Goal: Check status: Check status

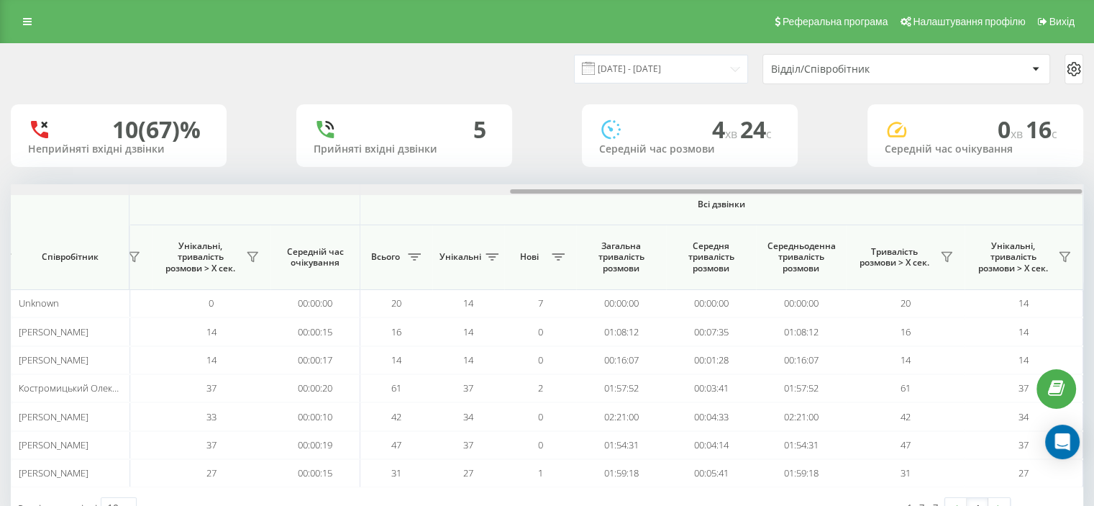
drag, startPoint x: 273, startPoint y: 194, endPoint x: 548, endPoint y: 191, distance: 274.8
click at [548, 191] on div at bounding box center [547, 189] width 1072 height 11
click at [548, 191] on div at bounding box center [796, 191] width 572 height 4
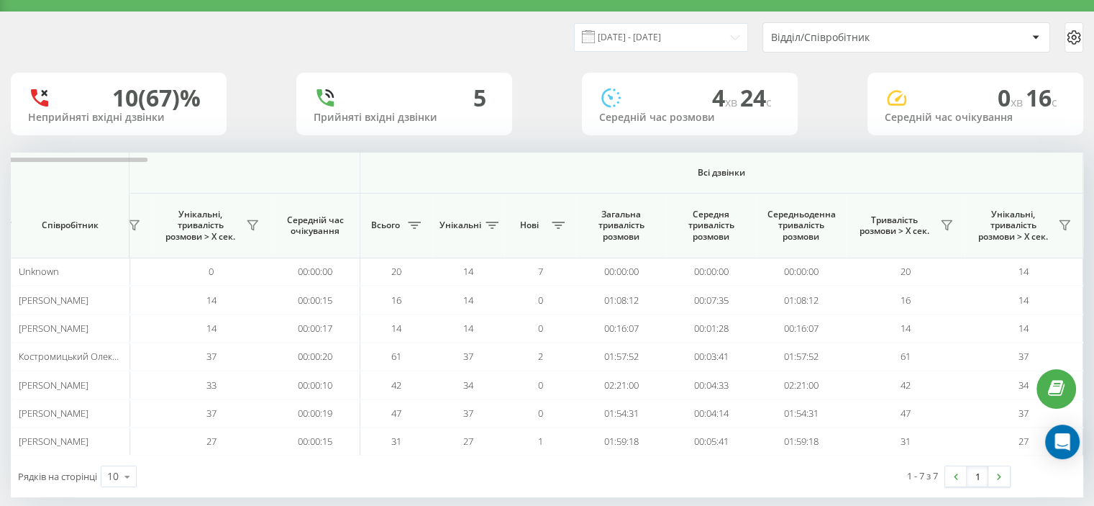
scroll to position [49, 0]
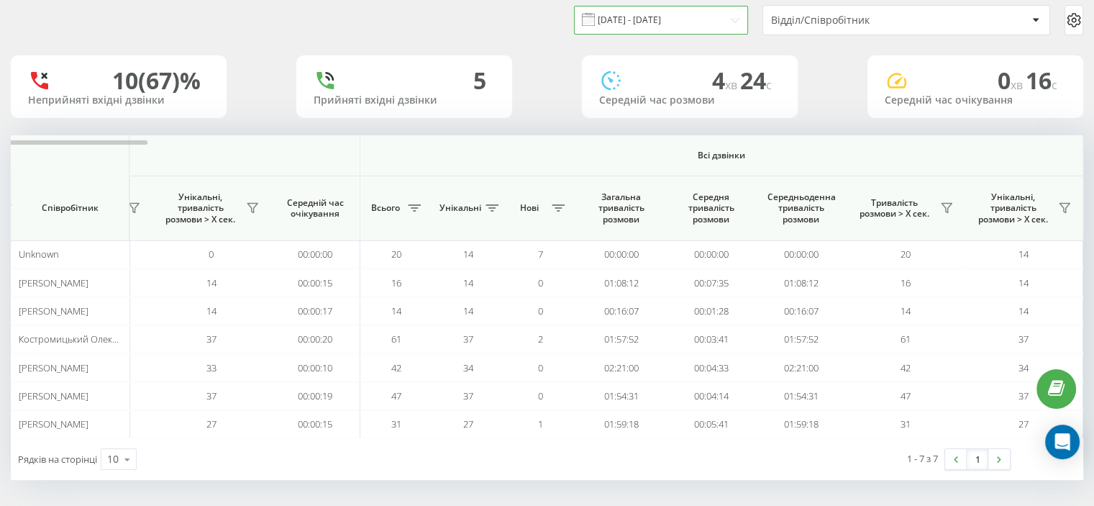
click at [644, 19] on input "22.09.2025 - 22.09.2025" at bounding box center [661, 20] width 174 height 28
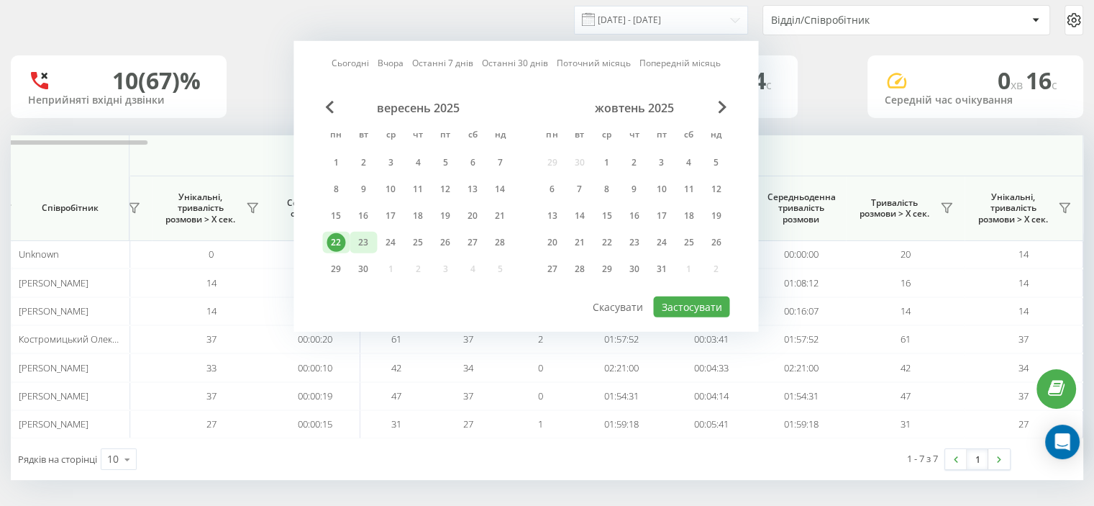
drag, startPoint x: 363, startPoint y: 242, endPoint x: 385, endPoint y: 253, distance: 25.1
click at [363, 242] on div "23" at bounding box center [363, 242] width 19 height 19
click at [670, 305] on button "Застосувати" at bounding box center [691, 306] width 76 height 21
type input "[DATE] - [DATE]"
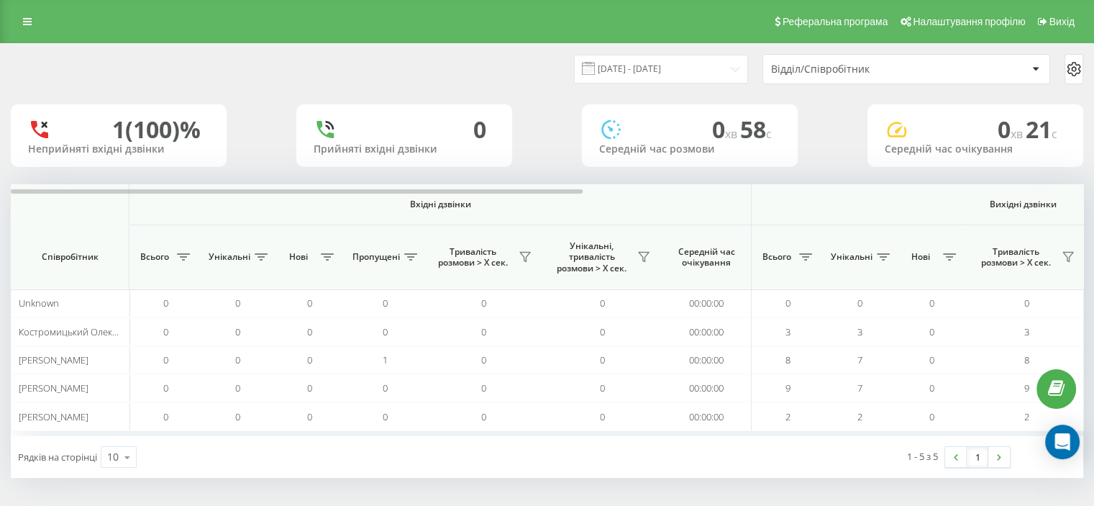
click at [322, 195] on th "Вхідні дзвінки" at bounding box center [440, 204] width 622 height 41
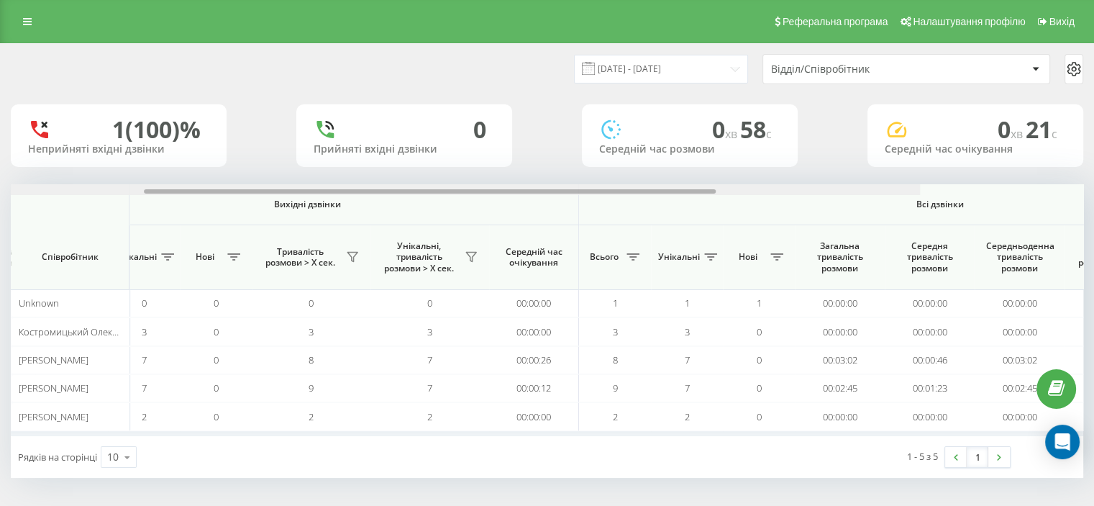
scroll to position [0, 934]
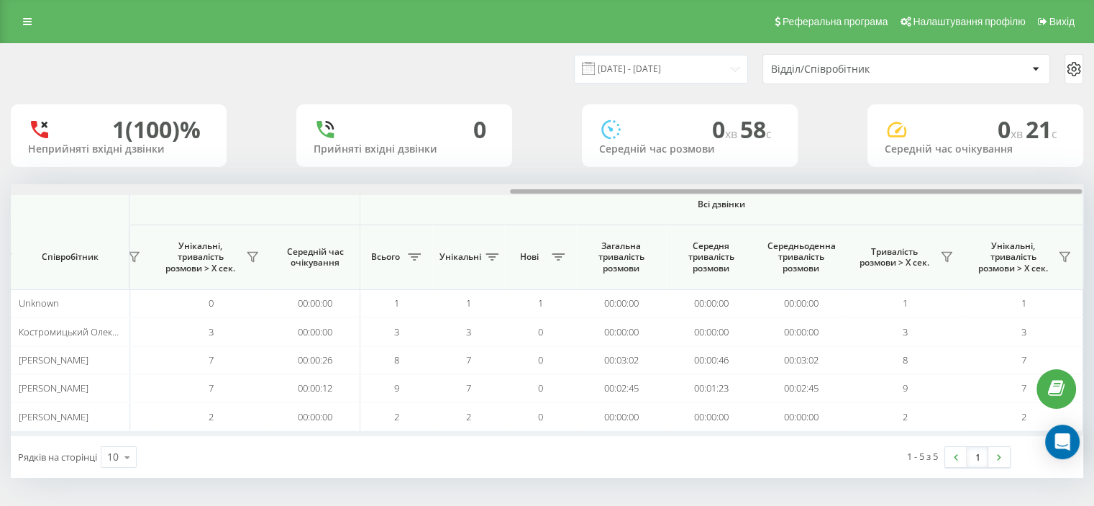
drag, startPoint x: 327, startPoint y: 191, endPoint x: 987, endPoint y: 204, distance: 660.5
click at [987, 204] on div "Вхідні дзвінки Вихідні дзвінки Всі дзвінки Співробітник Всього Унікальні Нові П…" at bounding box center [547, 310] width 1073 height 252
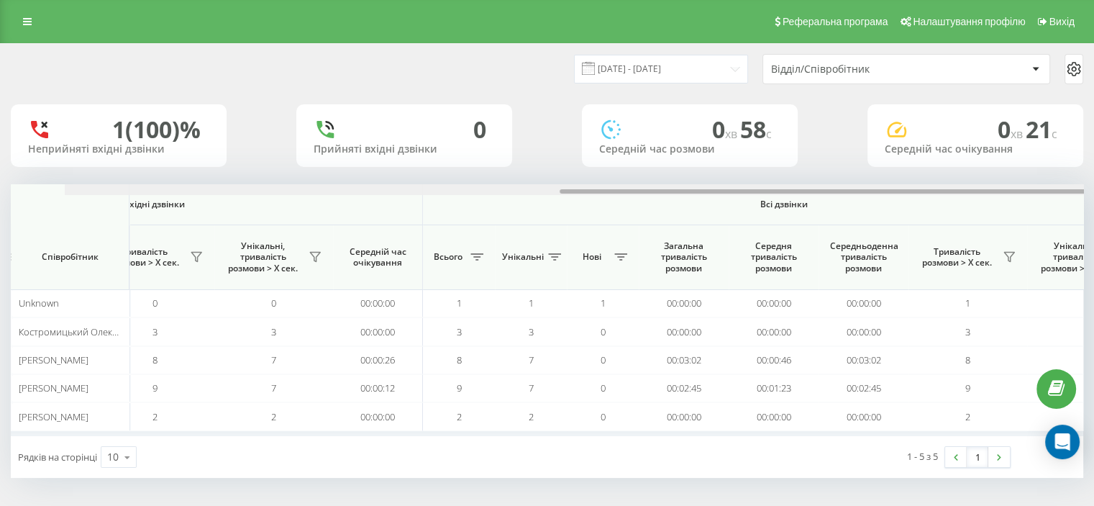
scroll to position [0, 934]
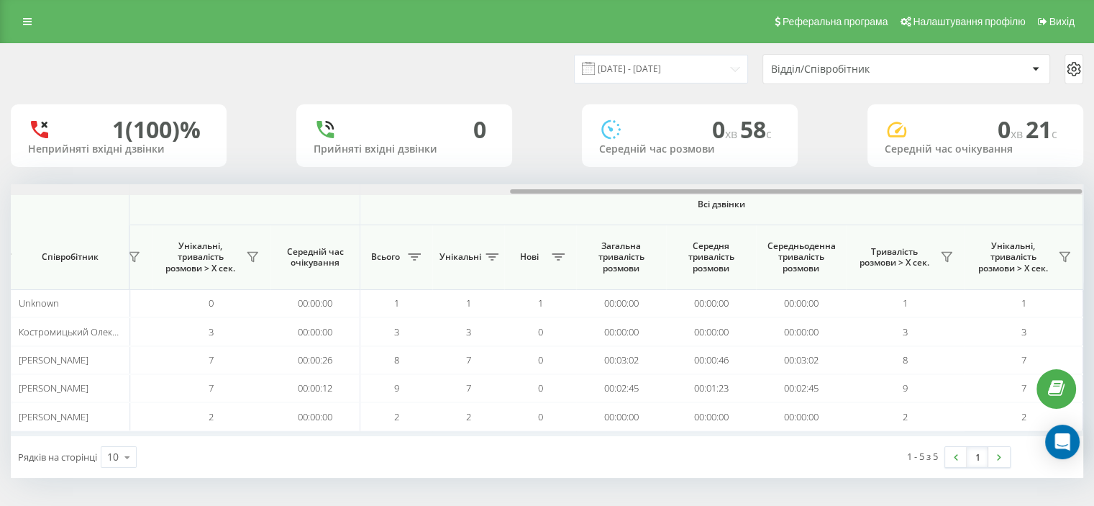
drag, startPoint x: 288, startPoint y: 191, endPoint x: 889, endPoint y: 192, distance: 601.4
click at [889, 192] on div at bounding box center [796, 191] width 572 height 4
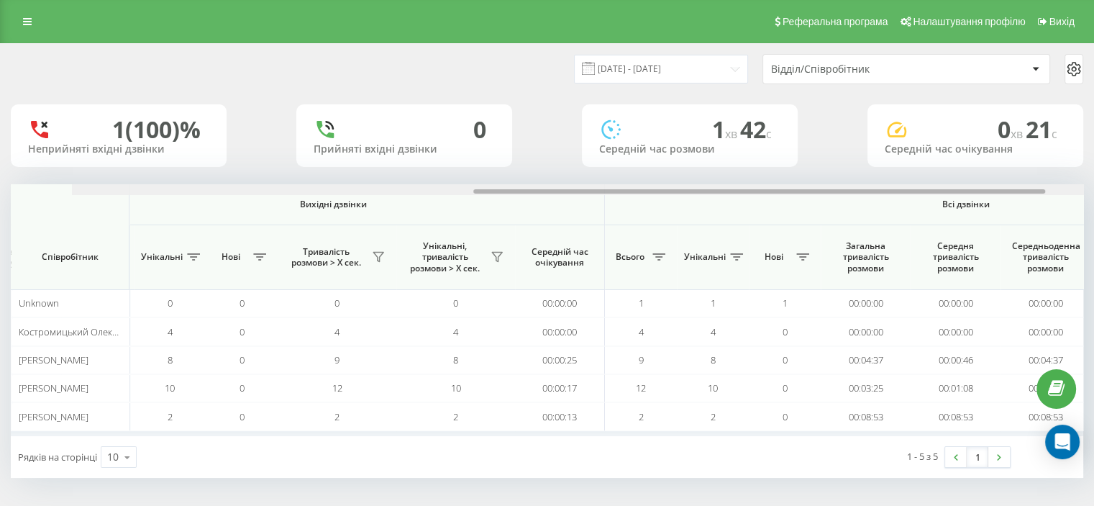
scroll to position [0, 934]
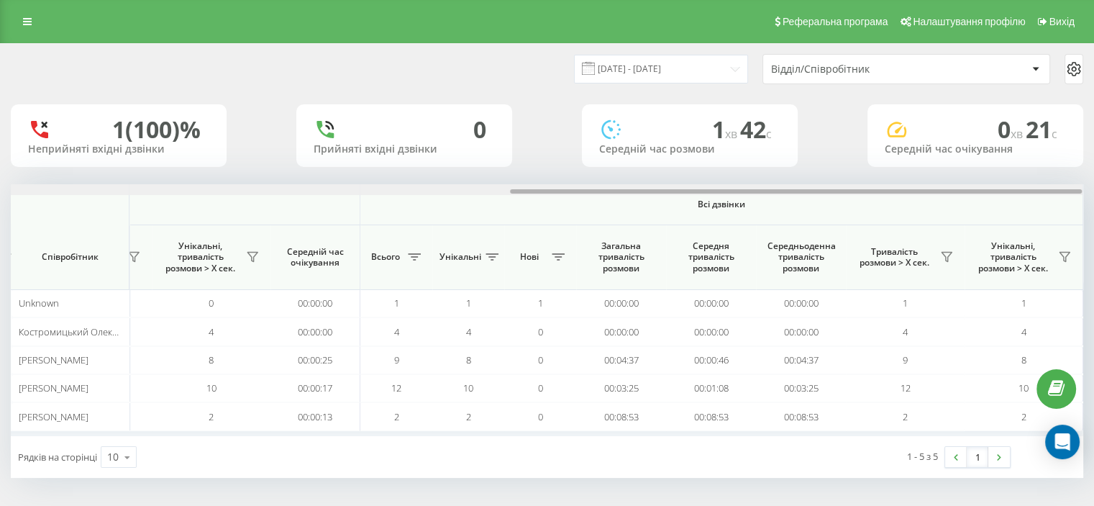
drag, startPoint x: 305, startPoint y: 192, endPoint x: 915, endPoint y: 168, distance: 610.5
click at [915, 168] on div "[DATE] - [DATE] Відділ/Співробітник 1 (100)% Неприйняті вхідні дзвінки 0 Прийня…" at bounding box center [547, 261] width 1073 height 434
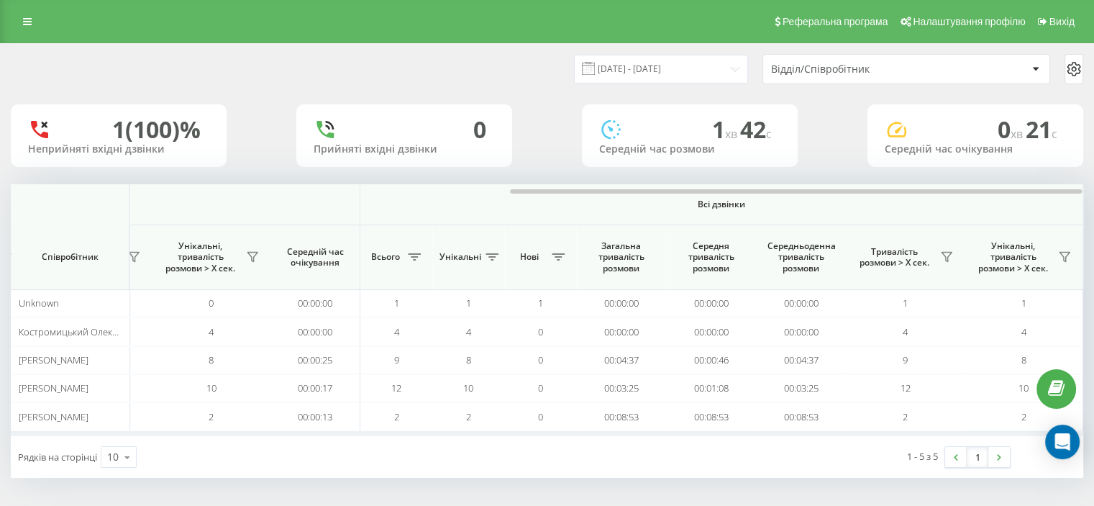
scroll to position [0, 0]
